Goal: Task Accomplishment & Management: Complete application form

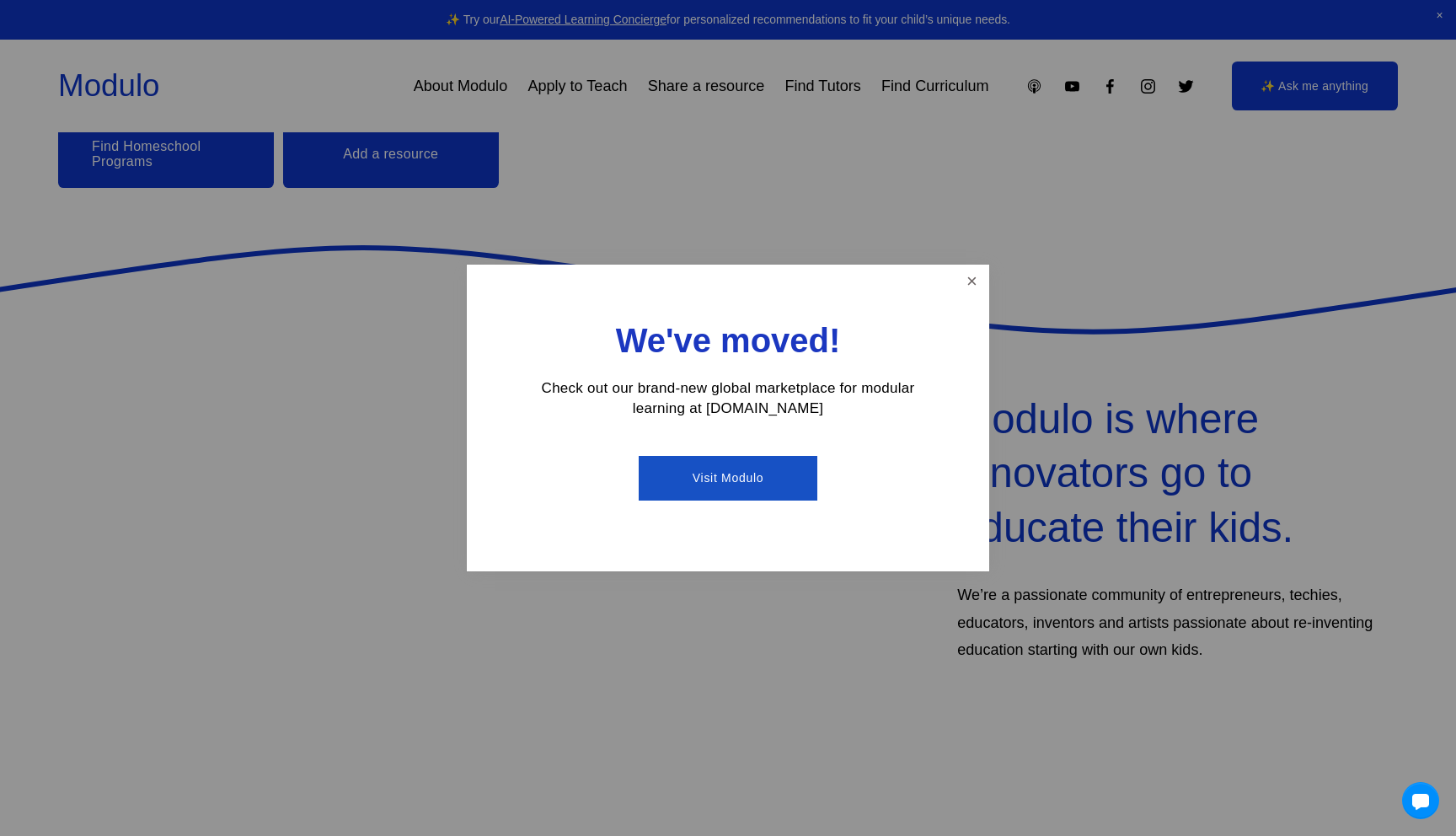
scroll to position [424, 0]
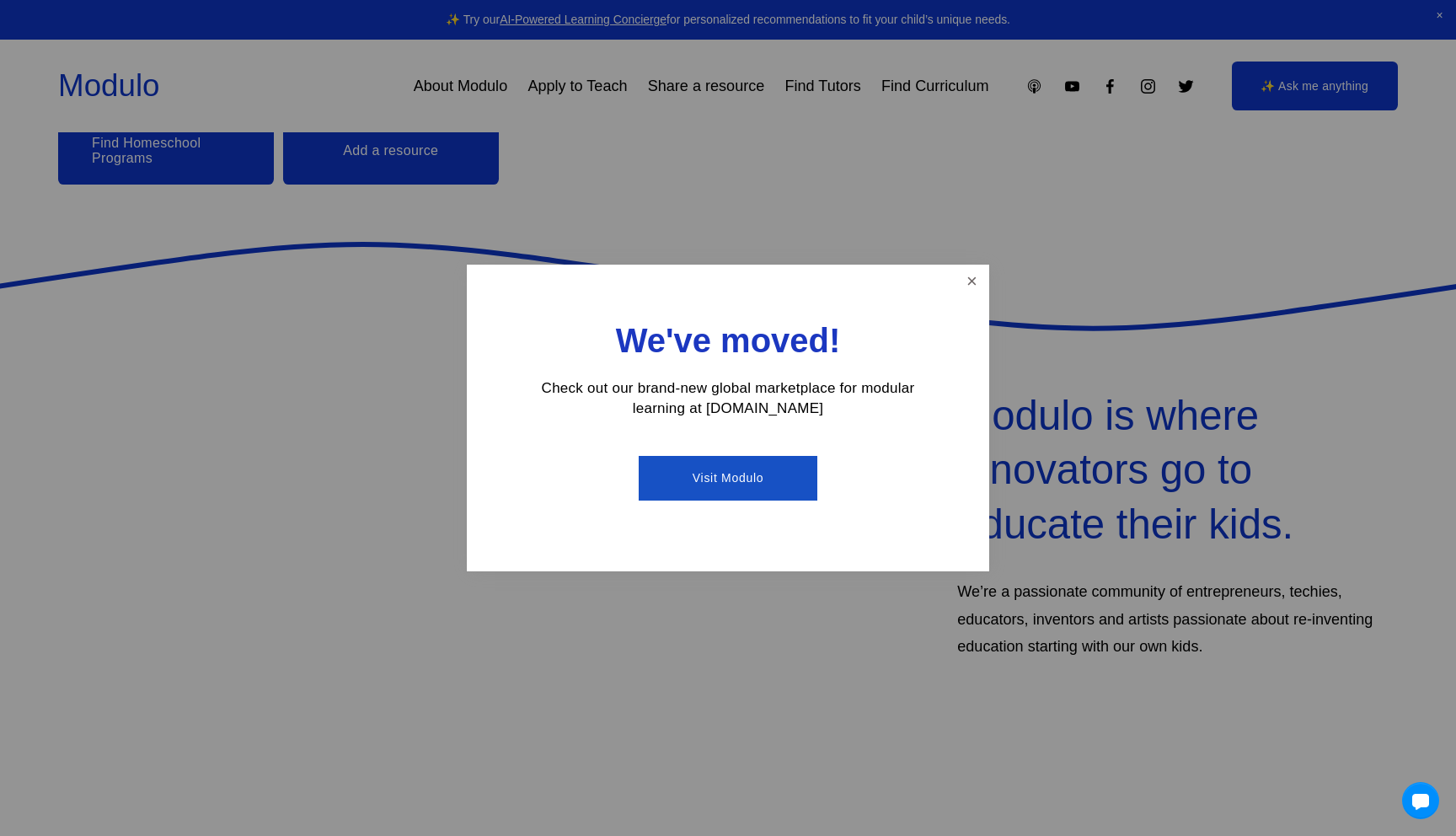
click at [969, 305] on div "We've moved! Check out our brand-new global marketplace for modular learning at…" at bounding box center [728, 418] width 523 height 307
click at [975, 286] on link "Close" at bounding box center [972, 282] width 30 height 30
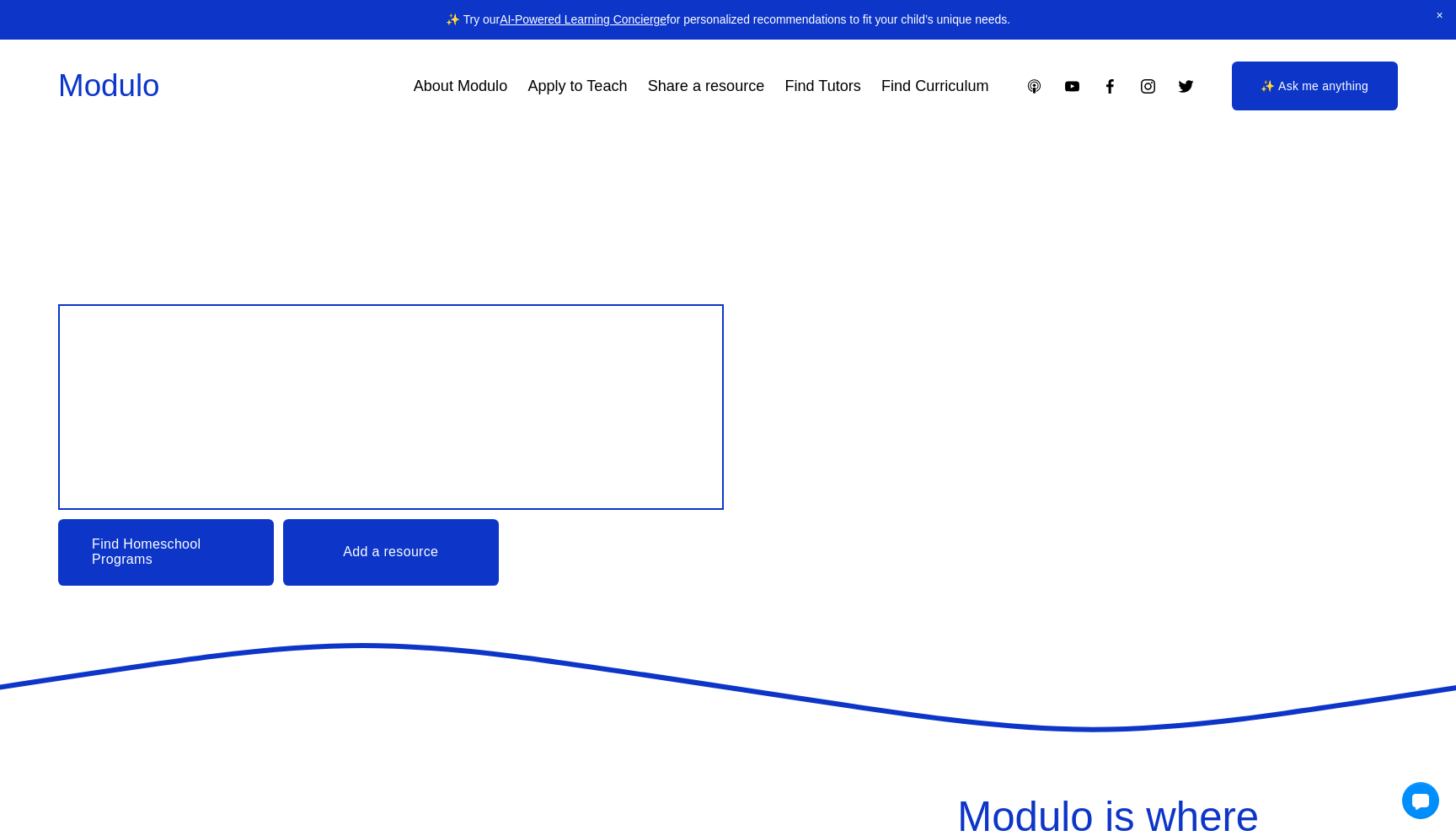
scroll to position [0, 0]
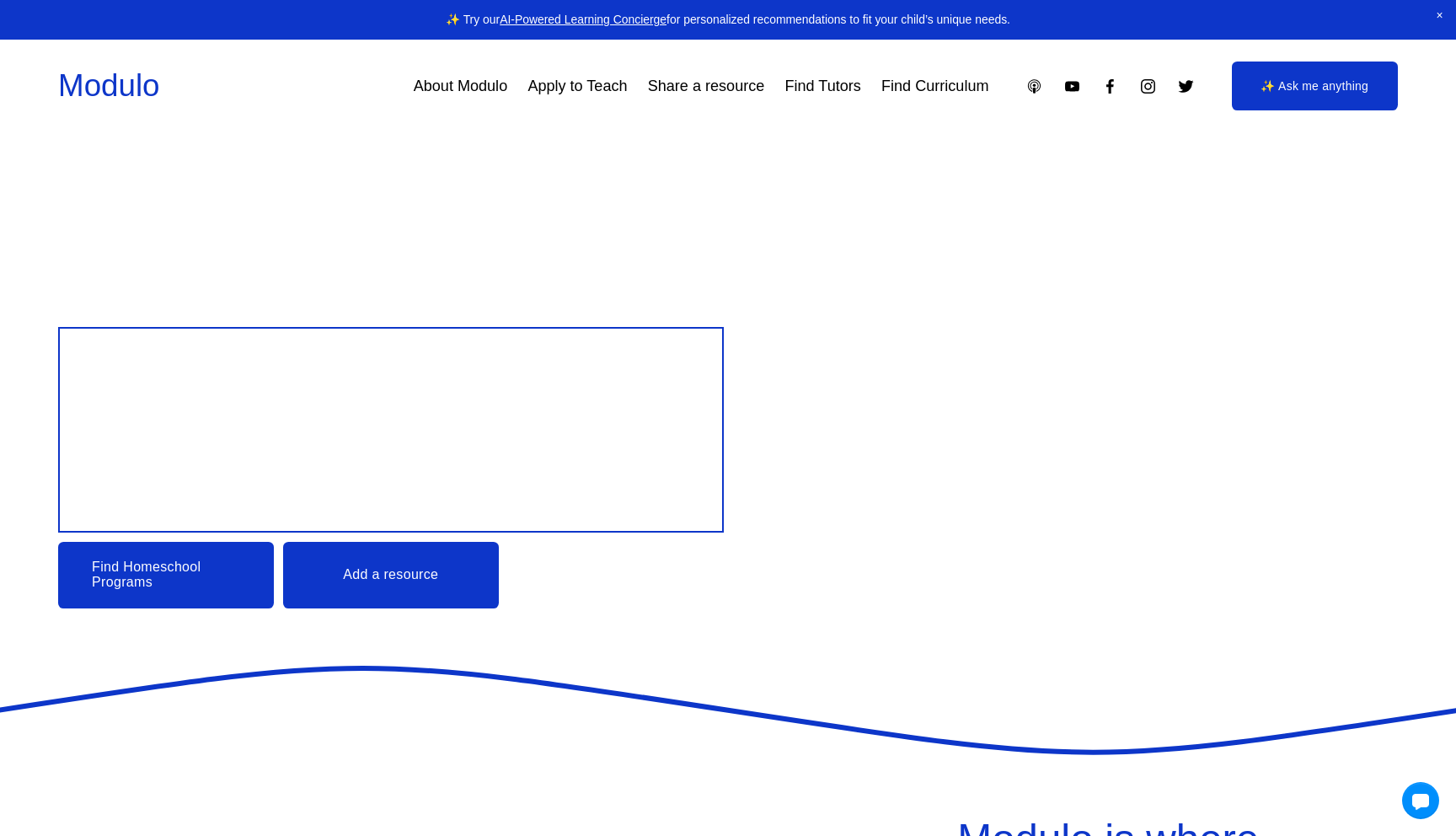
click at [490, 92] on link "About Modulo" at bounding box center [460, 86] width 93 height 31
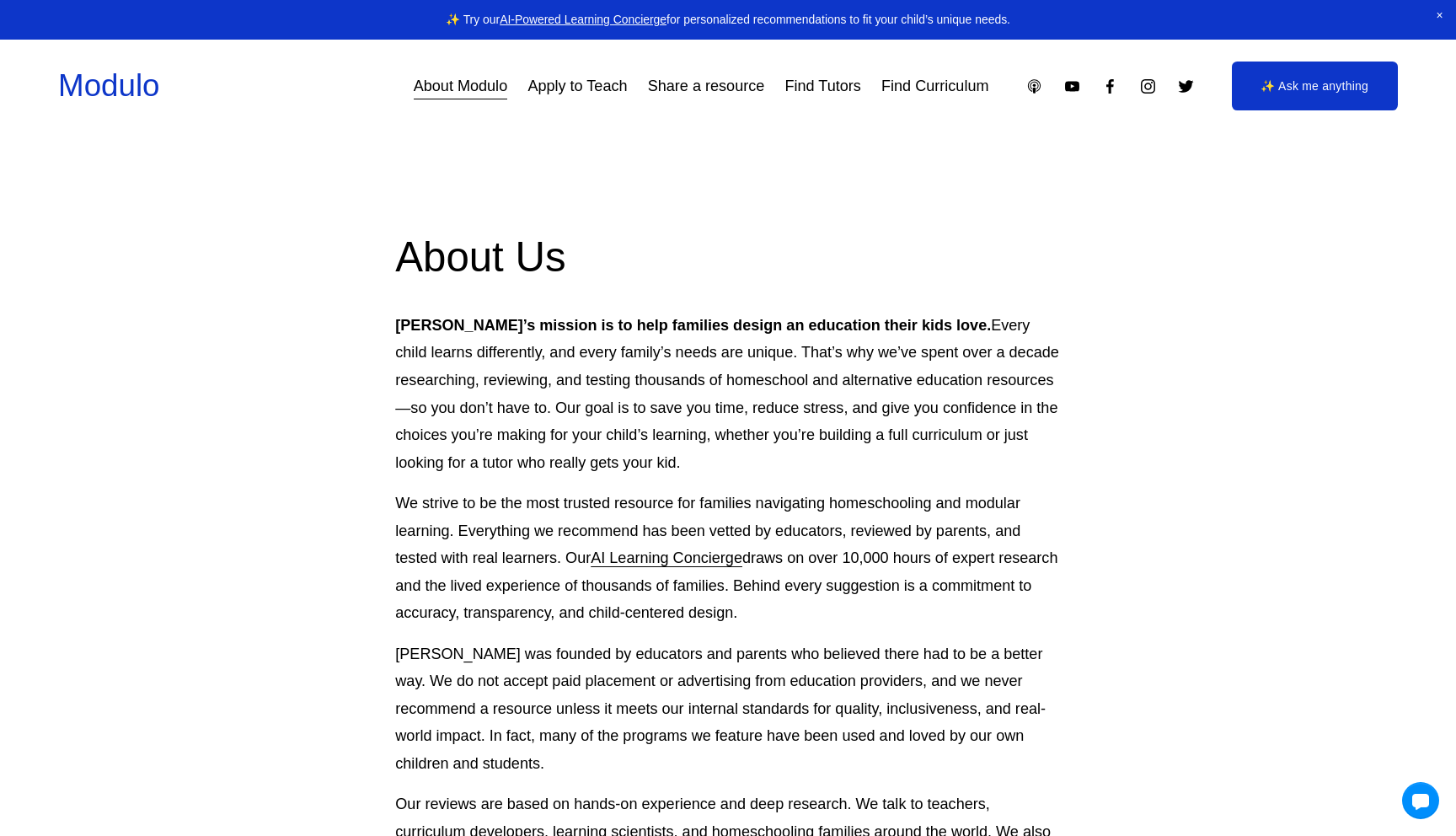
click at [594, 86] on link "Apply to Teach" at bounding box center [577, 86] width 99 height 31
